Goal: Task Accomplishment & Management: Manage account settings

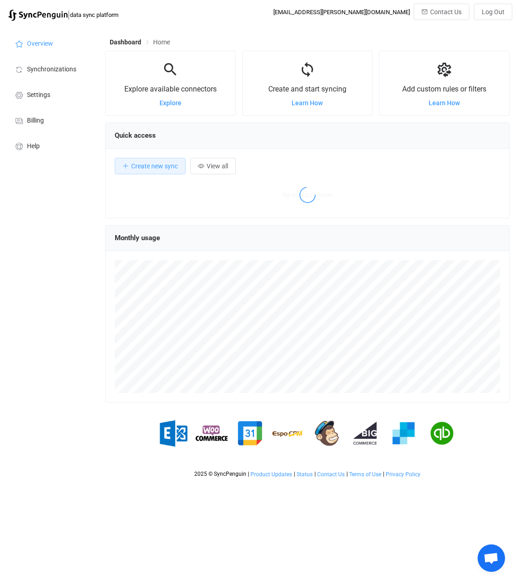
scroll to position [177, 405]
click at [48, 64] on li "Synchronizations" at bounding box center [50, 69] width 91 height 26
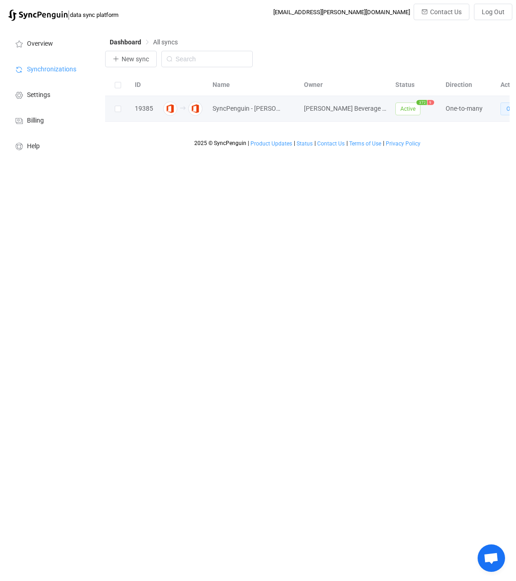
click at [503, 111] on button "Open" at bounding box center [513, 108] width 25 height 13
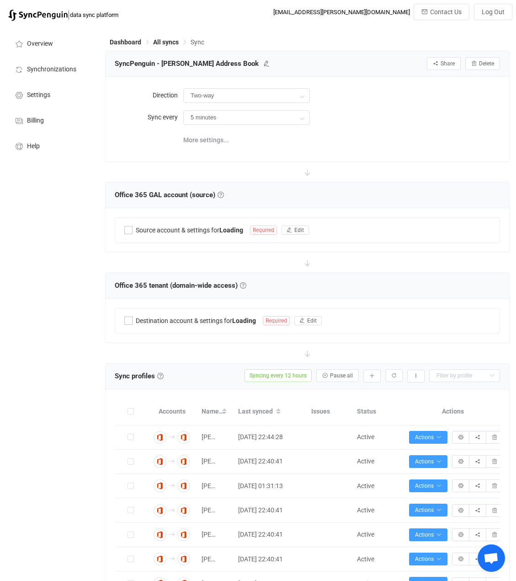
type input "Office 365 GAL → Office 365 (one to many)"
type input "12 hours"
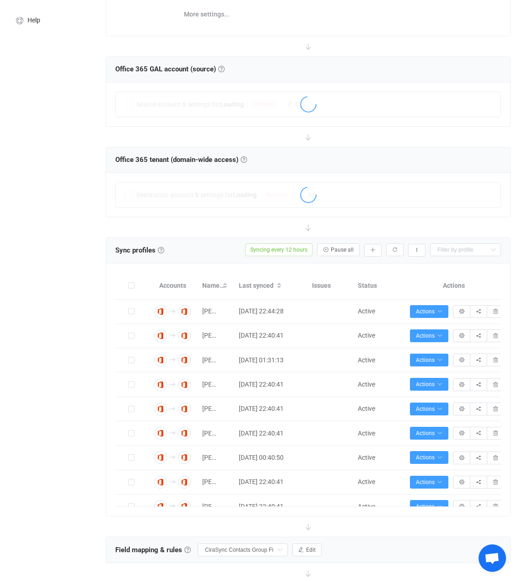
scroll to position [137, 0]
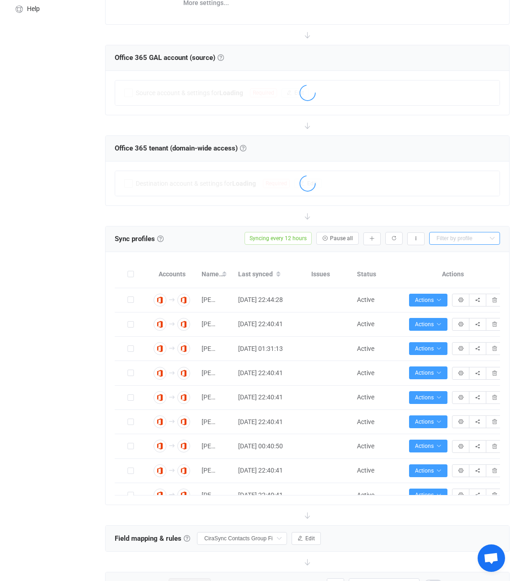
click at [467, 235] on input "text" at bounding box center [464, 238] width 71 height 13
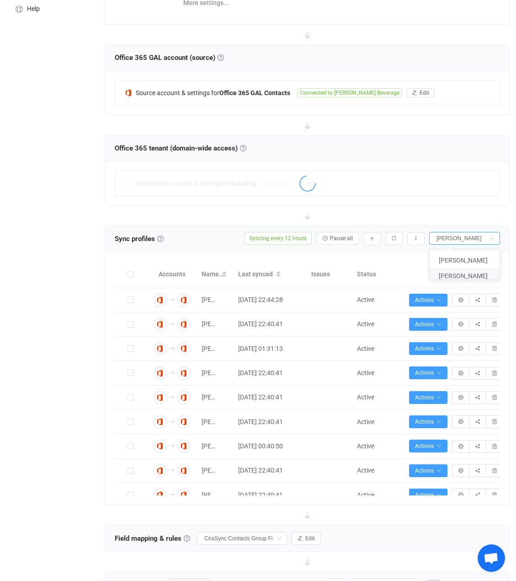
type input "[PERSON_NAME]"
click at [456, 273] on span "[PERSON_NAME]" at bounding box center [463, 275] width 49 height 7
type input "[PERSON_NAME]"
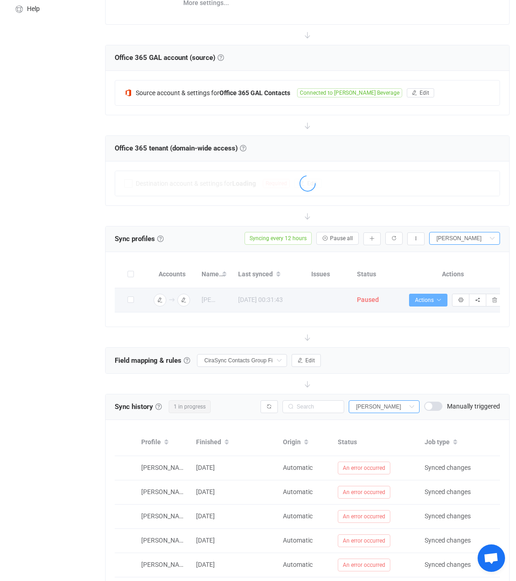
click at [437, 299] on icon "button" at bounding box center [438, 299] width 5 height 5
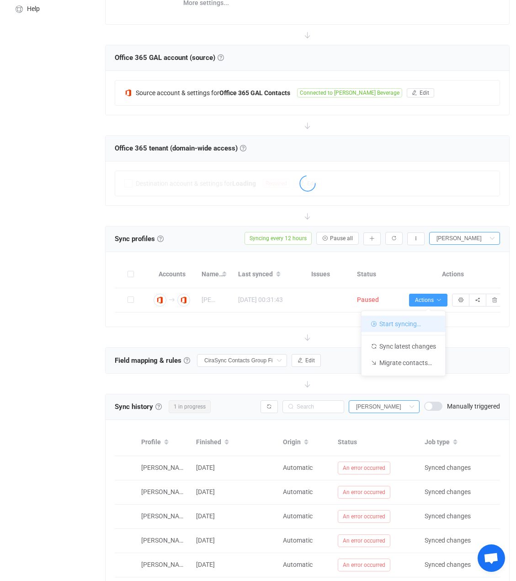
click at [416, 324] on li "Start syncing…" at bounding box center [404, 323] width 84 height 16
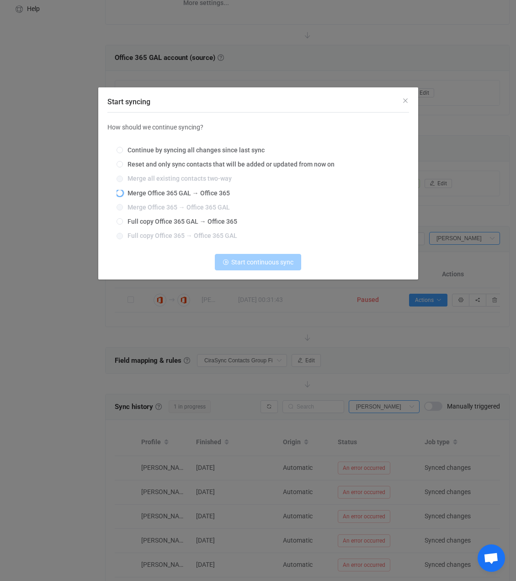
click at [140, 195] on span "Merge Office 365 GAL → Office 365" at bounding box center [176, 192] width 107 height 7
click at [123, 195] on input "Merge Office 365 GAL → Office 365" at bounding box center [120, 193] width 6 height 7
radio input "true"
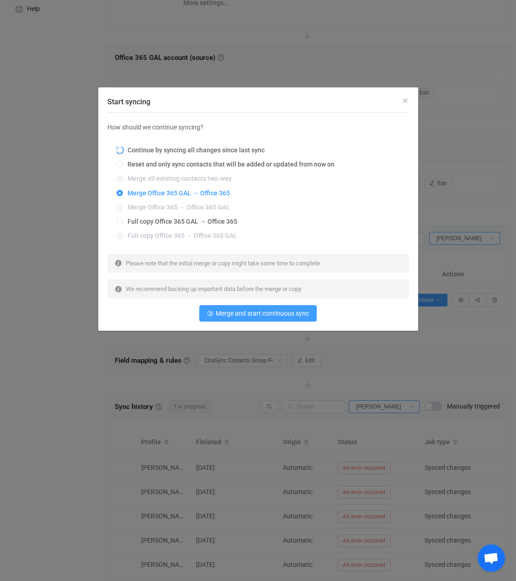
click at [190, 151] on span "Continue by syncing all changes since last sync" at bounding box center [194, 149] width 142 height 7
click at [123, 151] on input "Continue by syncing all changes since last sync" at bounding box center [120, 150] width 6 height 7
radio input "true"
radio input "false"
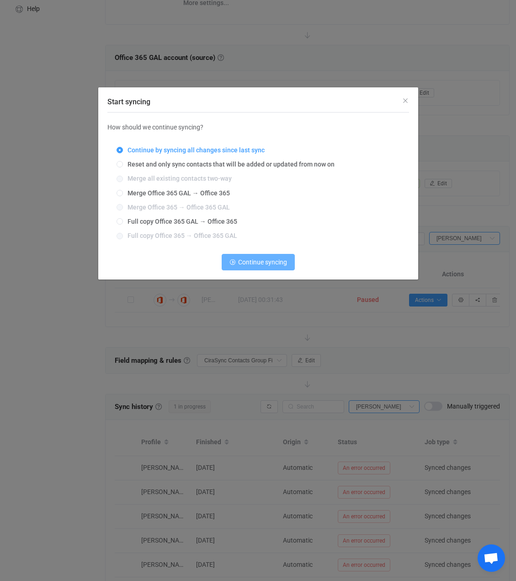
click at [259, 266] on span "Continue syncing" at bounding box center [262, 261] width 49 height 7
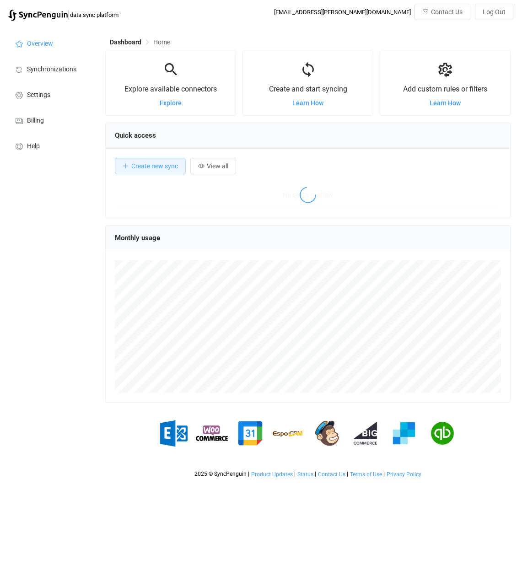
scroll to position [177, 405]
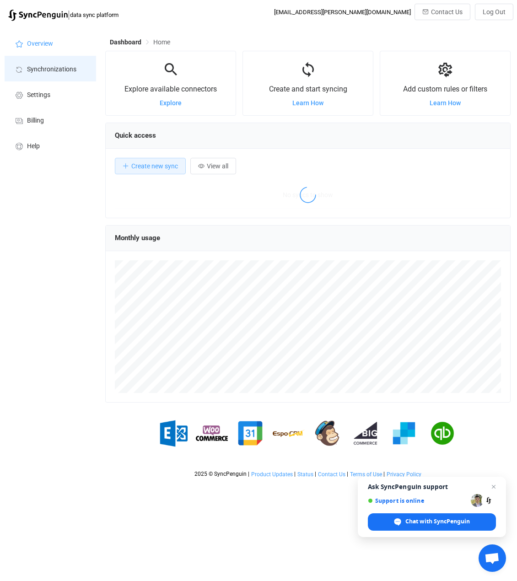
click at [70, 62] on li "Synchronizations" at bounding box center [50, 69] width 91 height 26
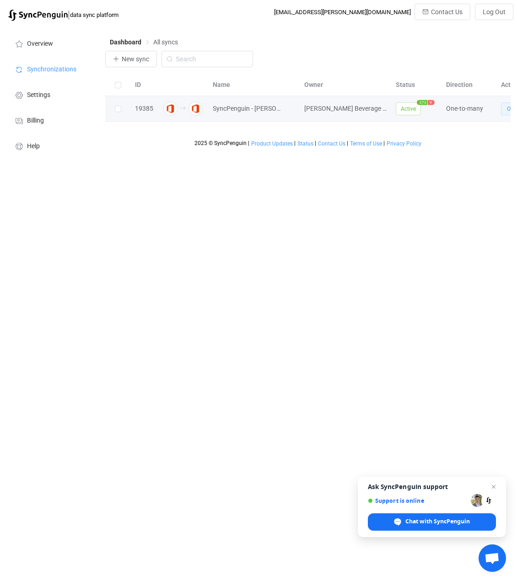
click at [506, 109] on button "Open" at bounding box center [513, 108] width 25 height 13
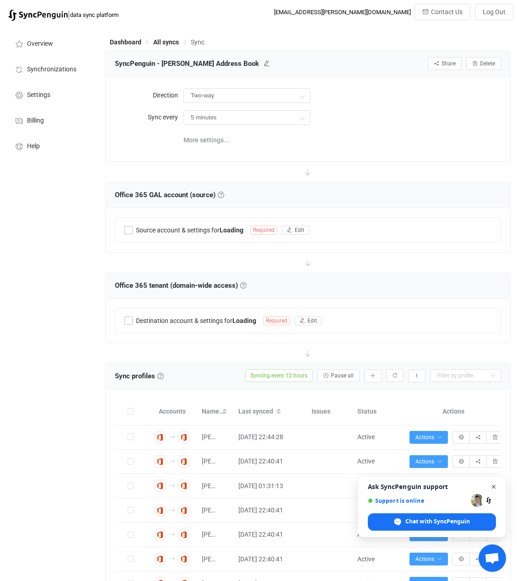
type input "Office 365 GAL → Office 365 (one to many)"
type input "12 hours"
click at [494, 487] on span "Close chat" at bounding box center [493, 486] width 11 height 11
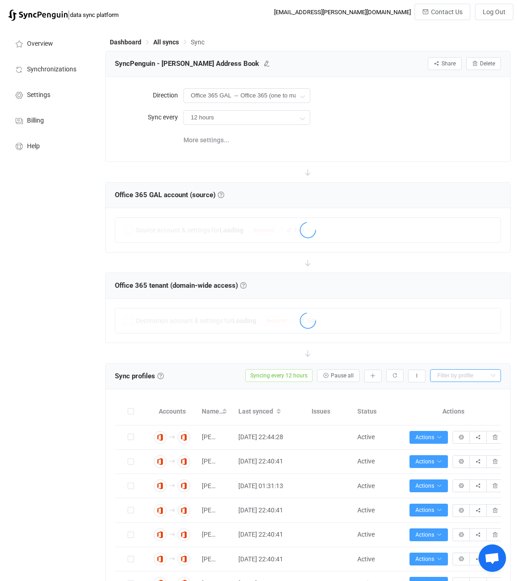
click at [451, 374] on input "text" at bounding box center [465, 375] width 71 height 13
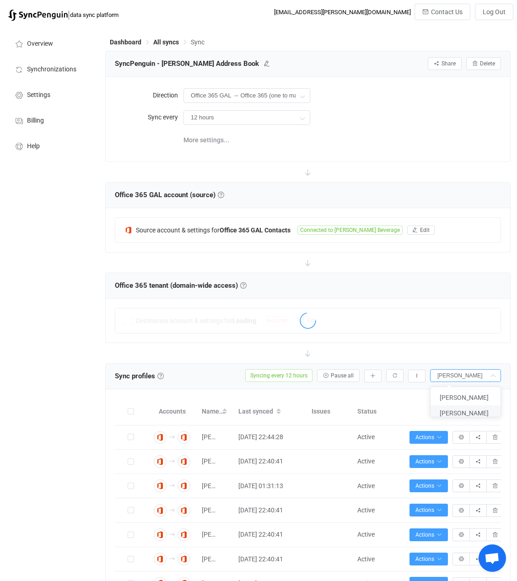
type input "[PERSON_NAME]"
click at [449, 413] on span "[PERSON_NAME]" at bounding box center [463, 412] width 49 height 7
type input "[PERSON_NAME]"
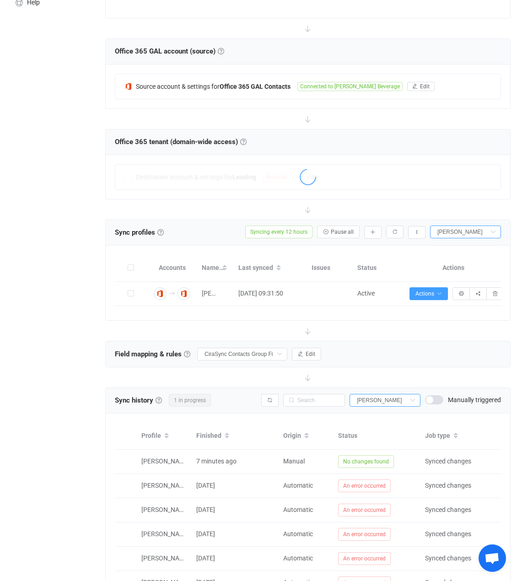
scroll to position [137, 0]
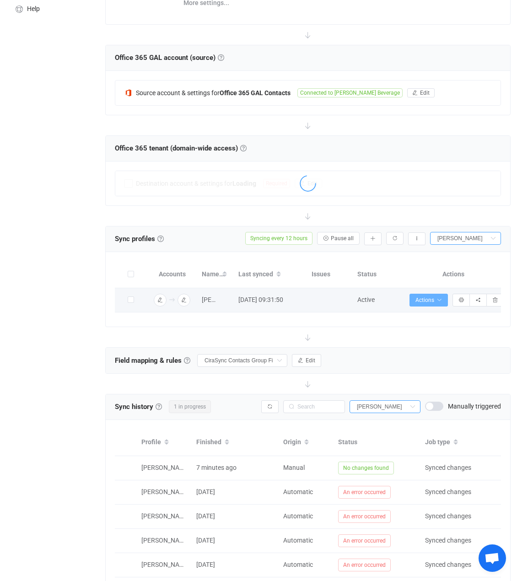
click at [421, 299] on span "Actions" at bounding box center [428, 300] width 27 height 6
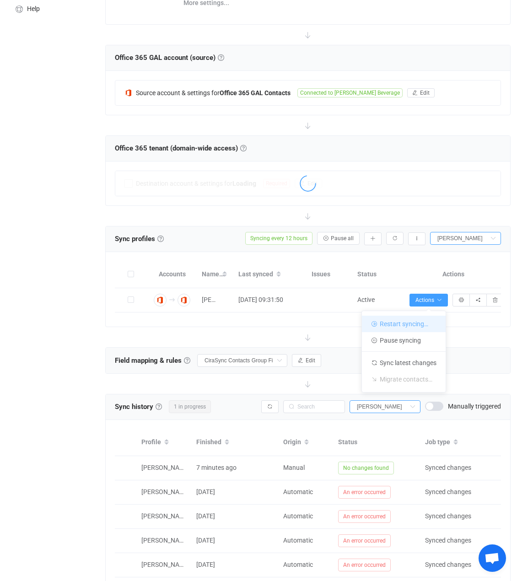
click at [407, 322] on li "Restart syncing…" at bounding box center [404, 323] width 84 height 16
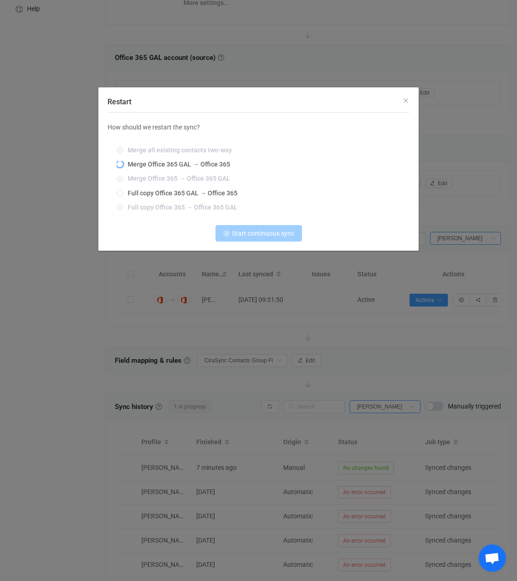
click at [167, 163] on span "Merge Office 365 GAL → Office 365" at bounding box center [176, 163] width 107 height 7
click at [123, 163] on input "Merge Office 365 GAL → Office 365" at bounding box center [120, 164] width 6 height 7
radio input "true"
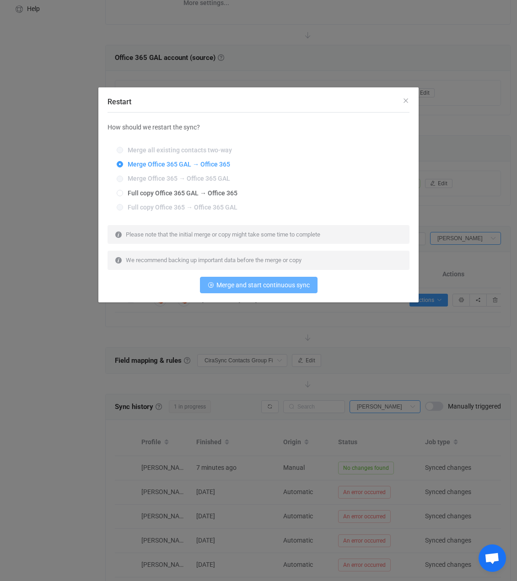
click at [272, 285] on span "Merge and start continuous sync" at bounding box center [262, 284] width 93 height 7
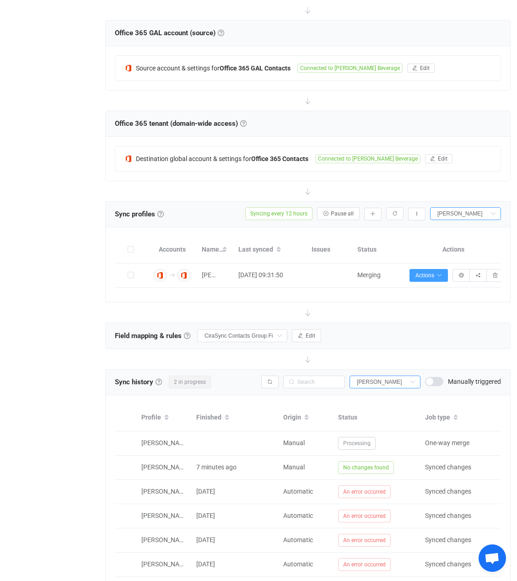
scroll to position [191, 0]
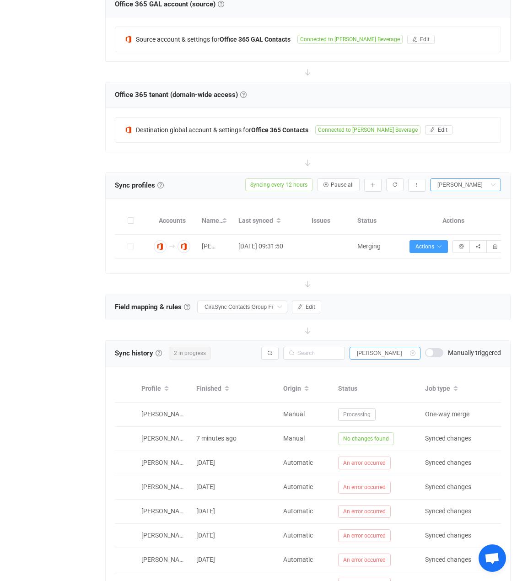
click at [411, 351] on icon at bounding box center [411, 353] width 11 height 13
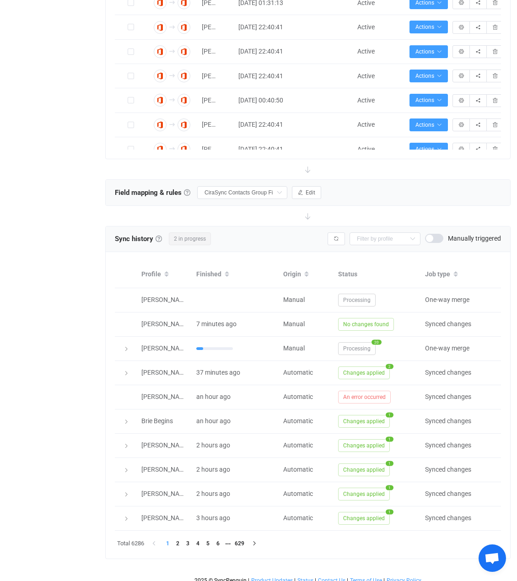
scroll to position [496, 0]
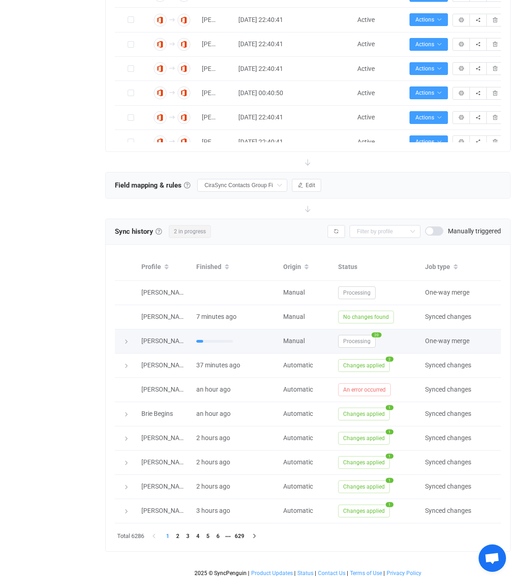
click at [126, 339] on icon at bounding box center [125, 341] width 5 height 5
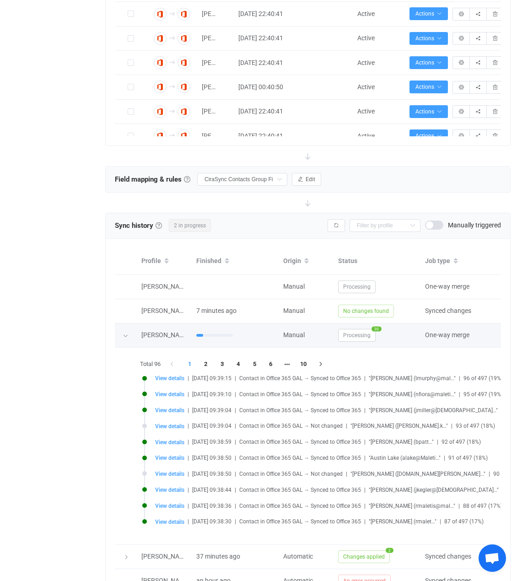
click at [126, 335] on icon at bounding box center [125, 335] width 5 height 5
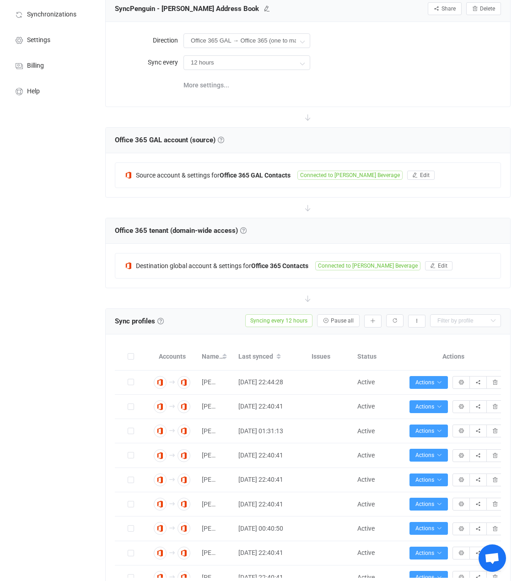
scroll to position [0, 0]
